Goal: Task Accomplishment & Management: Manage account settings

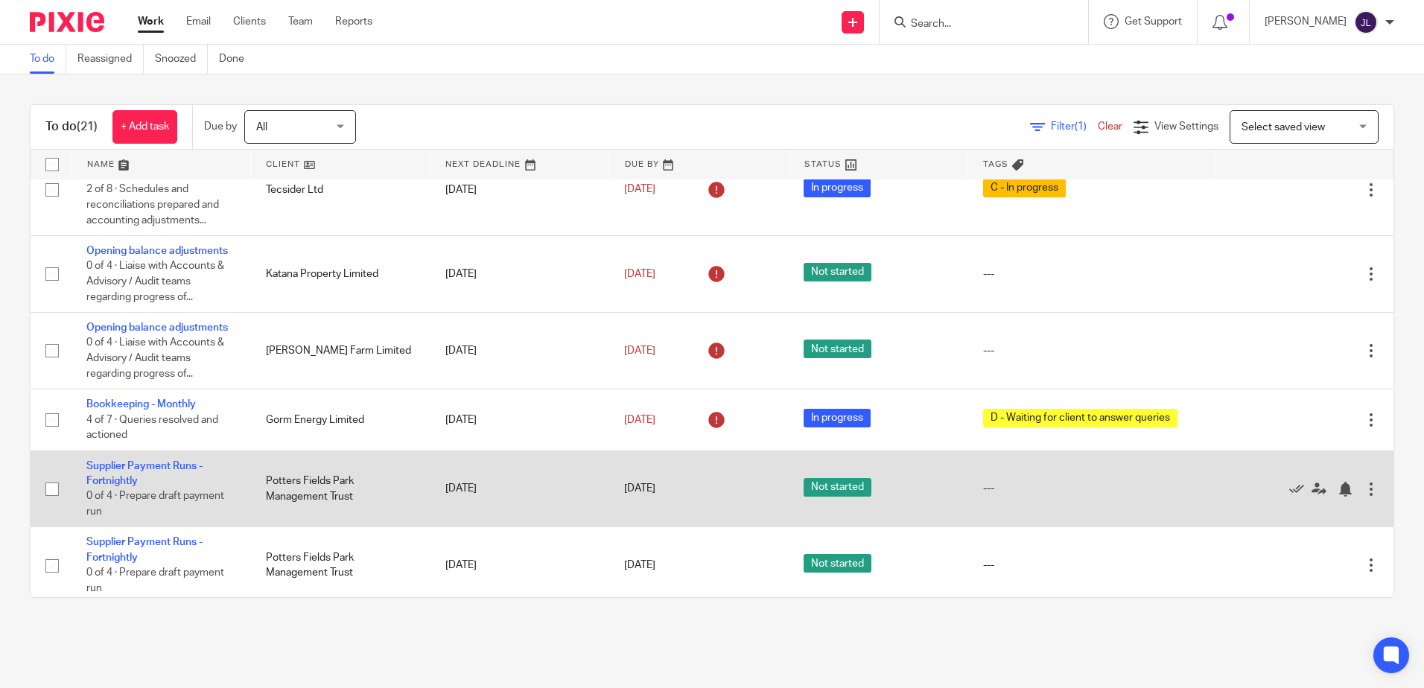
scroll to position [521, 0]
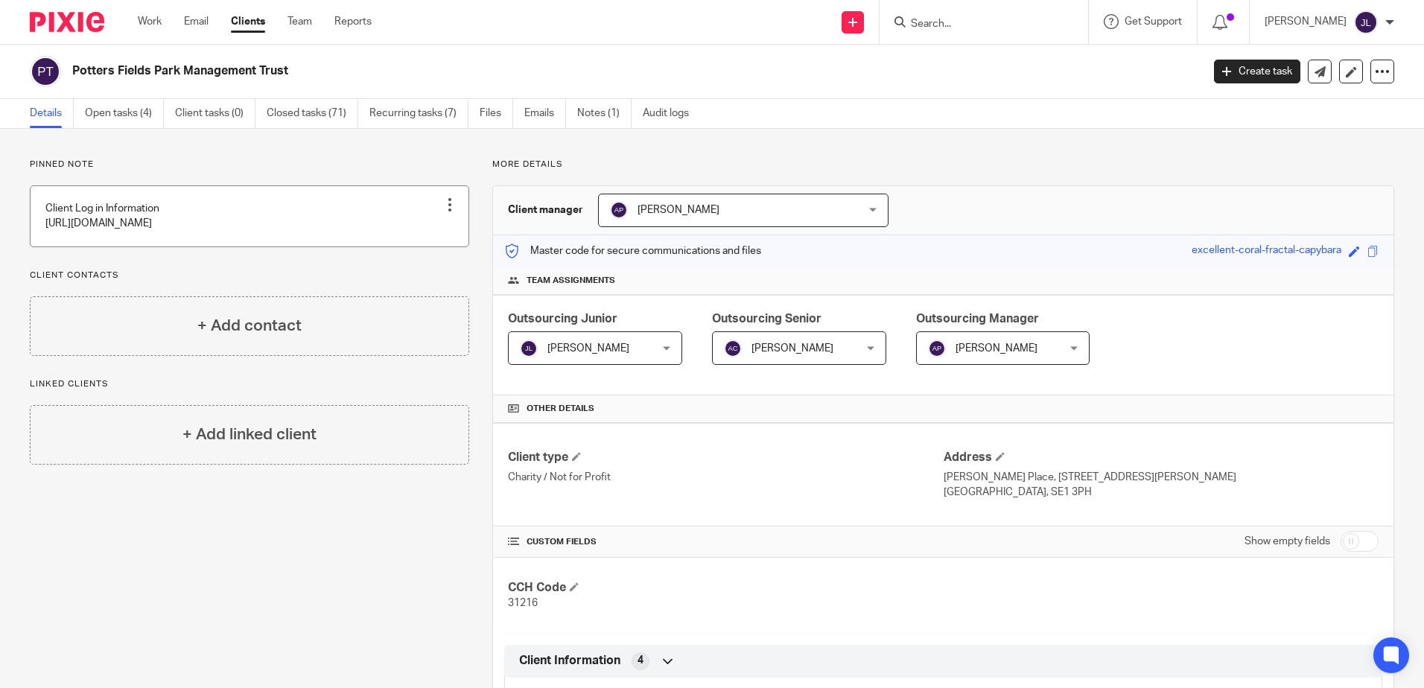
click at [142, 246] on link at bounding box center [250, 216] width 438 height 60
